Goal: Information Seeking & Learning: Learn about a topic

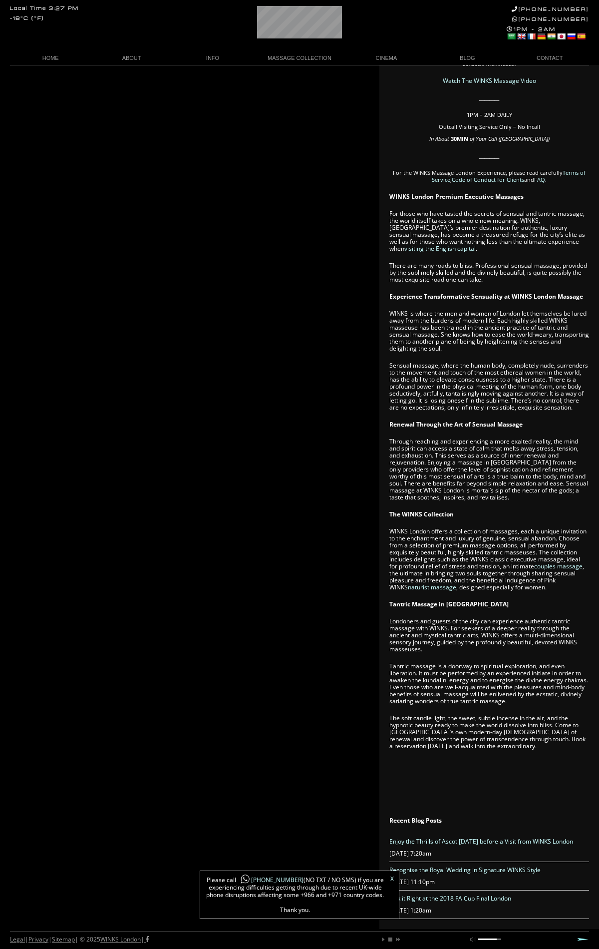
scroll to position [0, 14]
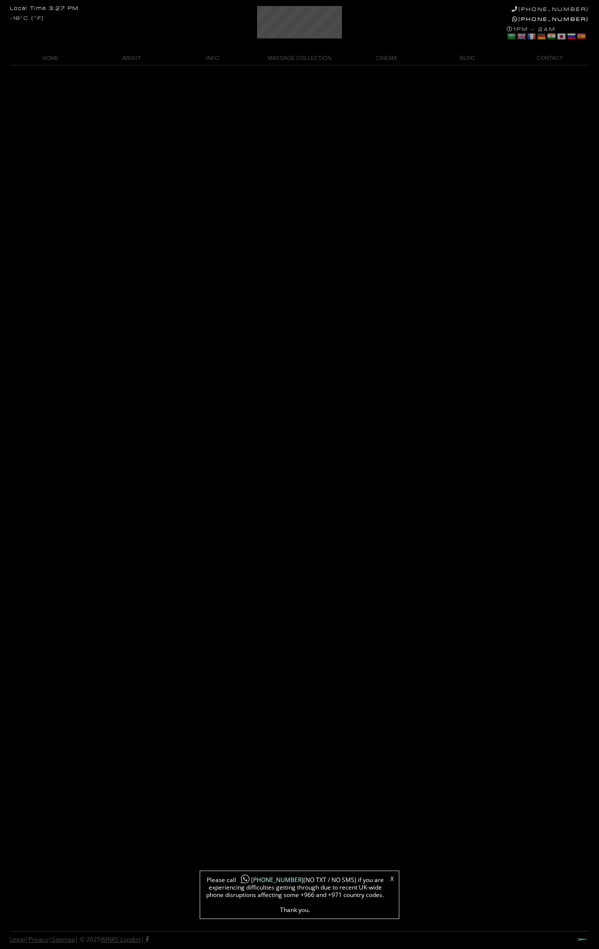
scroll to position [136, 0]
